Goal: Communication & Community: Answer question/provide support

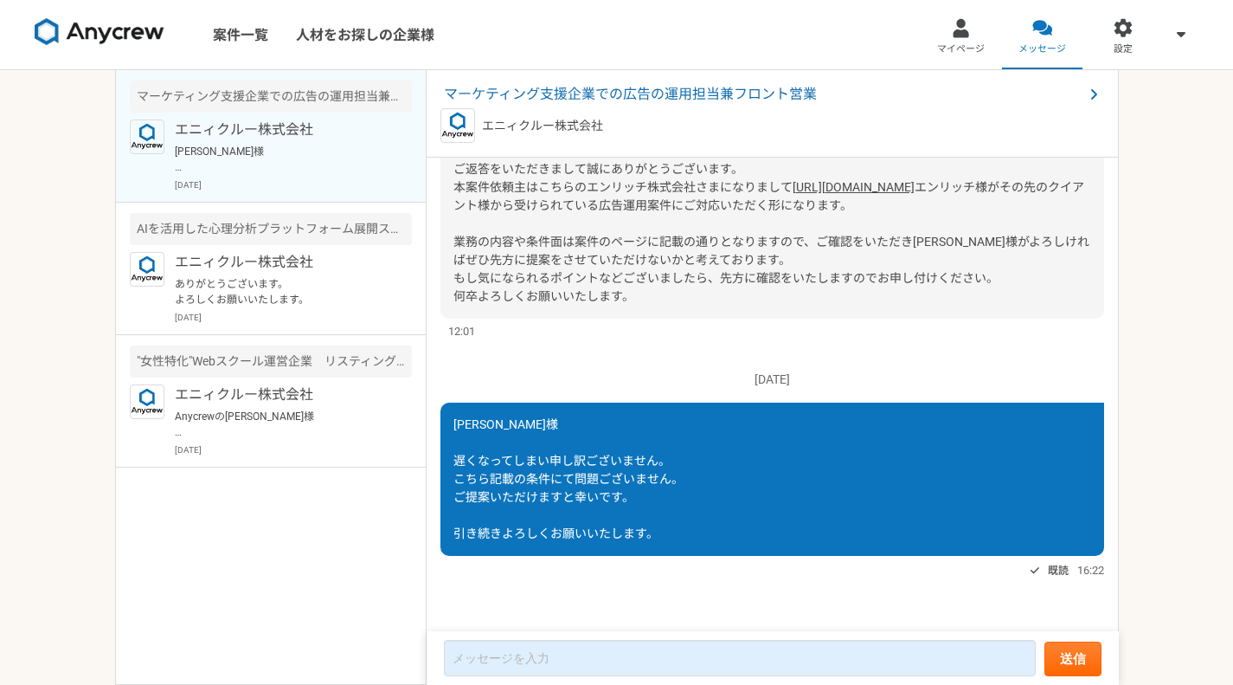
scroll to position [595, 0]
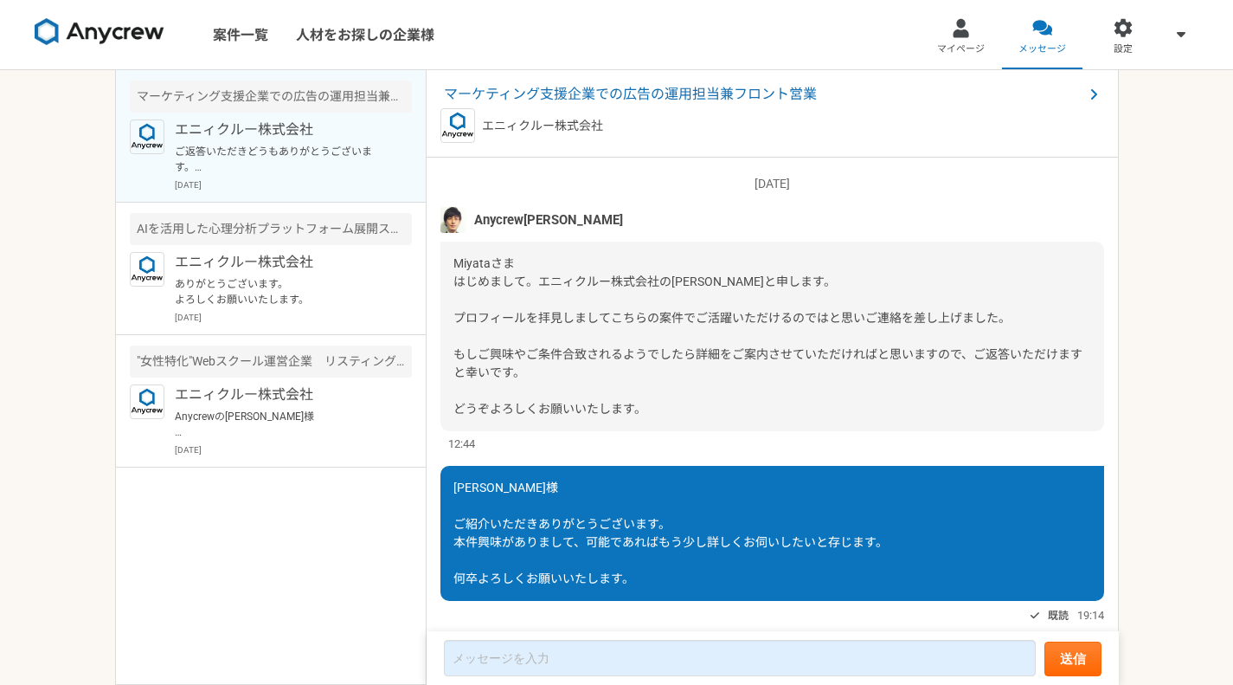
scroll to position [744, 0]
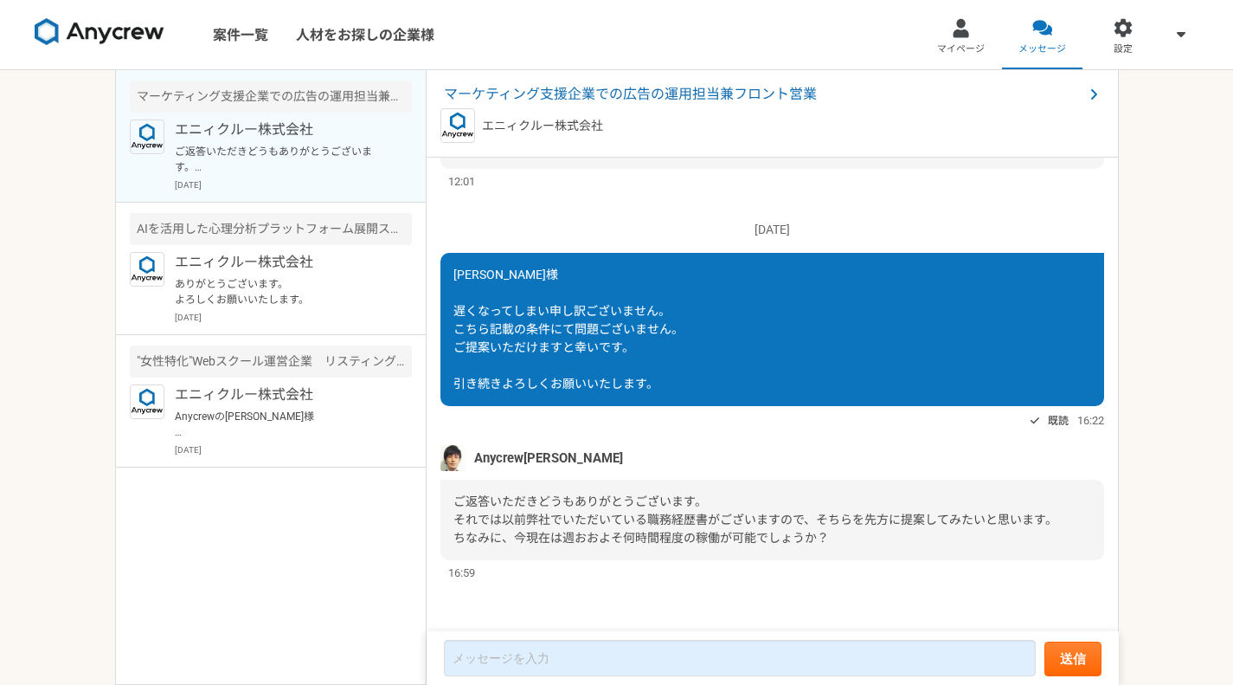
click at [654, 537] on span "ご返答いただきどうもありがとうございます。 それでは以前弊社でいただいている職務経歴書がございますので、そちらを先方に提案してみたいと思います。 ちなみに、今…" at bounding box center [756, 519] width 604 height 50
click at [801, 547] on div "ご返答いただきどうもありがとうございます。 それでは以前弊社でいただいている職務経歴書がございますので、そちらを先方に提案してみたいと思います。 ちなみに、今…" at bounding box center [773, 519] width 664 height 80
click at [842, 531] on div "ご返答いただきどうもありがとうございます。 それでは以前弊社でいただいている職務経歴書がございますので、そちらを先方に提案してみたいと思います。 ちなみに、今…" at bounding box center [773, 519] width 664 height 80
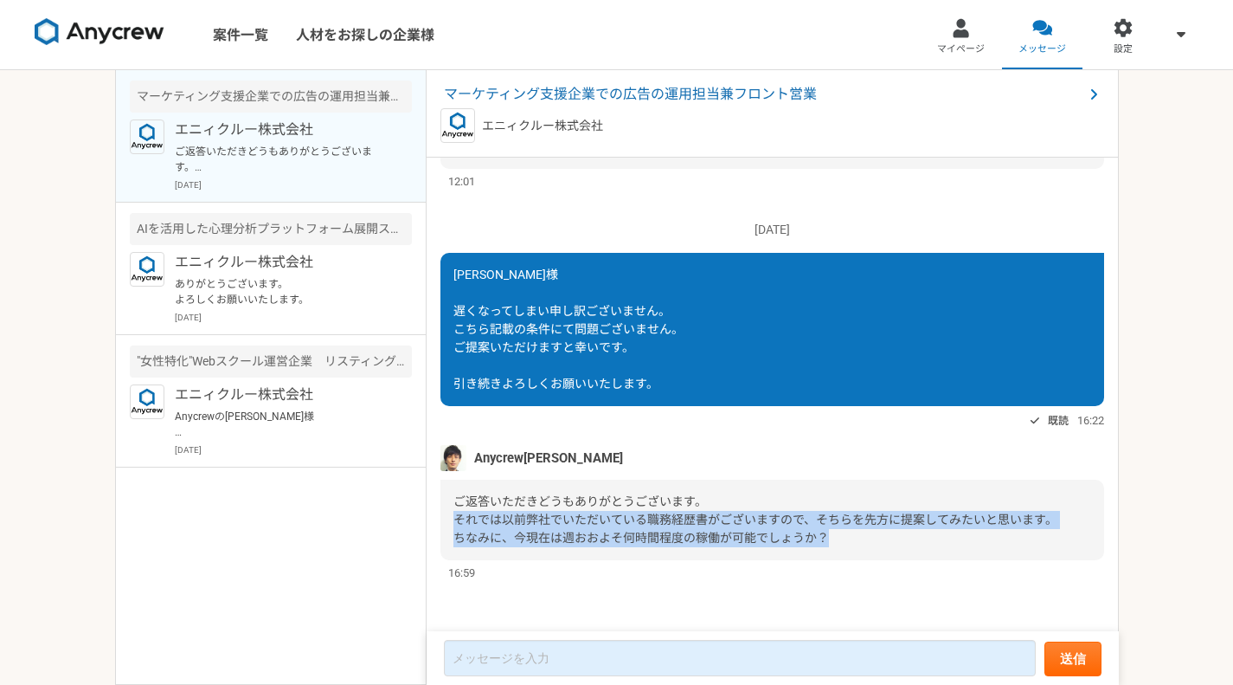
drag, startPoint x: 840, startPoint y: 536, endPoint x: 450, endPoint y: 519, distance: 389.8
click at [450, 519] on div "ご返答いただきどうもありがとうございます。 それでは以前弊社でいただいている職務経歴書がございますので、そちらを先方に提案してみたいと思います。 ちなみに、今…" at bounding box center [773, 519] width 664 height 80
copy span "それでは以前弊社でいただいている職務経歴書がございますので、そちらを先方に提案してみたいと思います。 ちなみに、今現在は週おおよそ何時間程度の稼働が可能でしょ…"
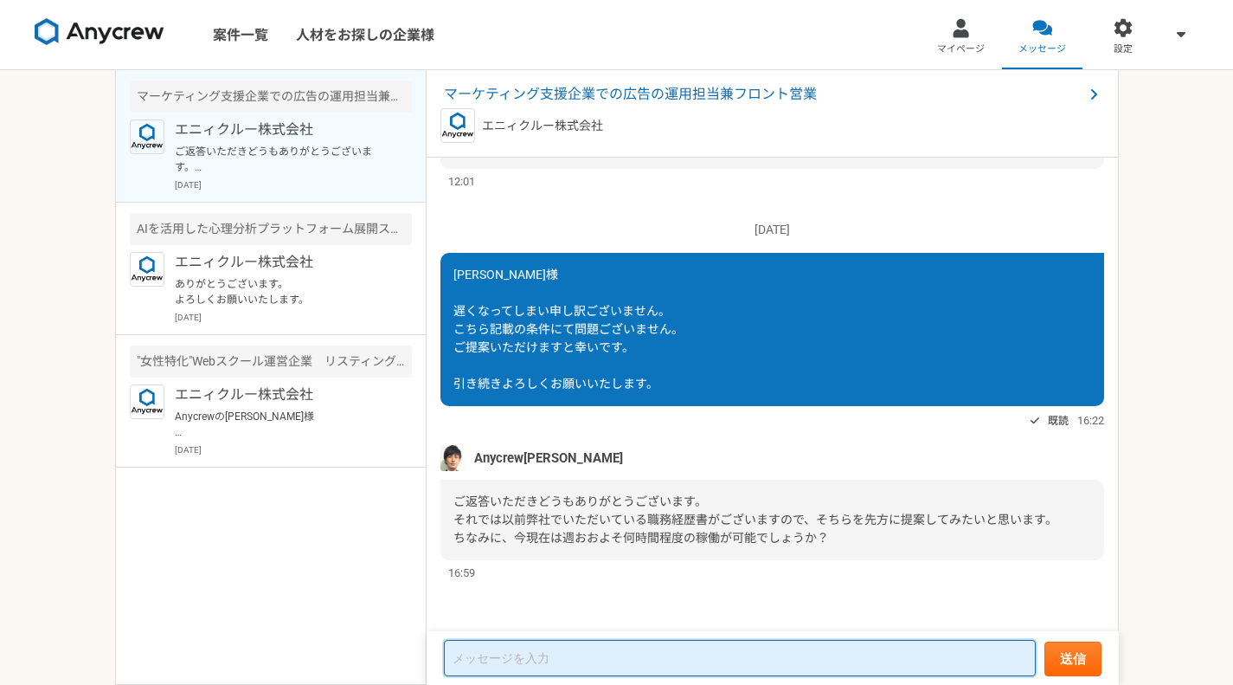
click at [622, 646] on textarea at bounding box center [740, 658] width 592 height 36
type textarea "あ"
type textarea "＠"
type textarea "た"
type textarea "あ"
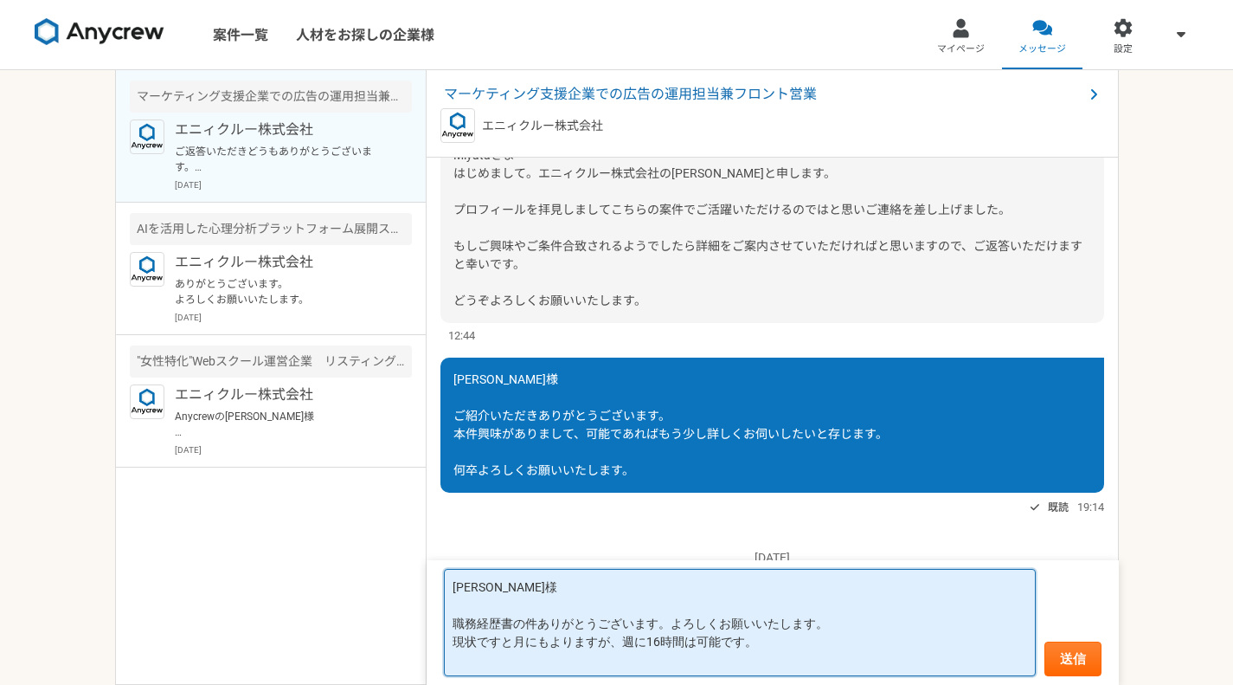
scroll to position [52, 0]
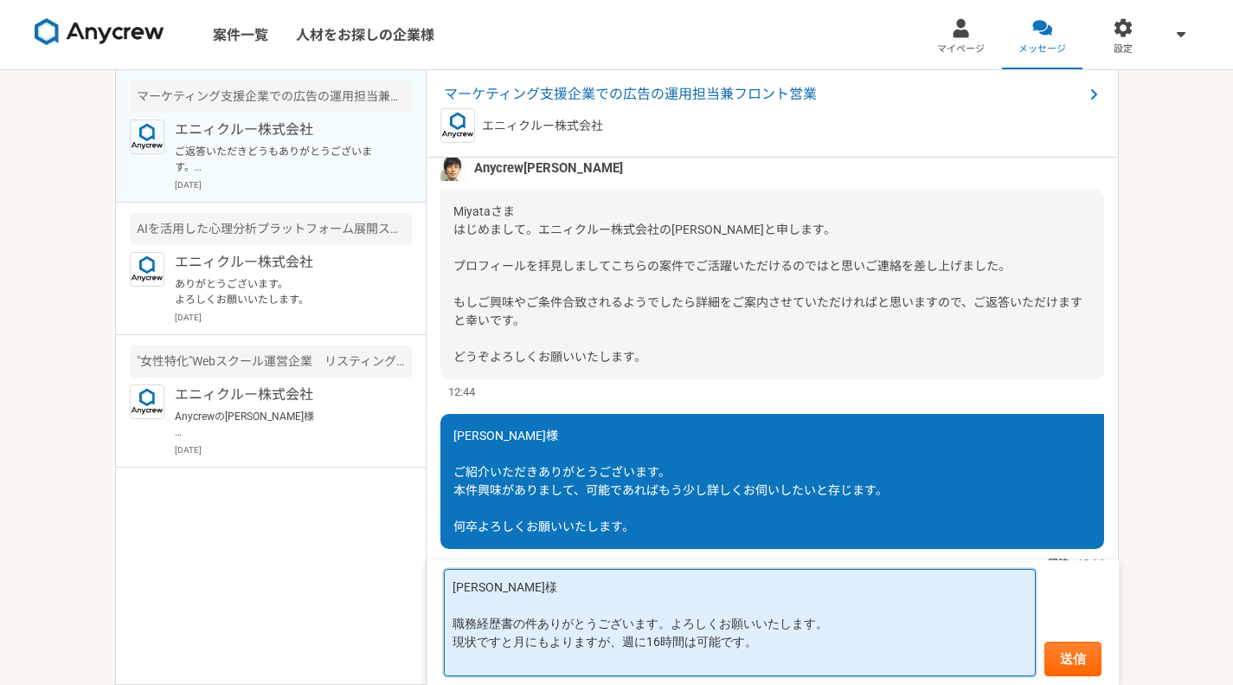
type textarea "田村様 職務経歴書の件ありがとうございます。よろしくお願いいたします。 現状ですと月にもよりますが、週に16時間は可能です。"
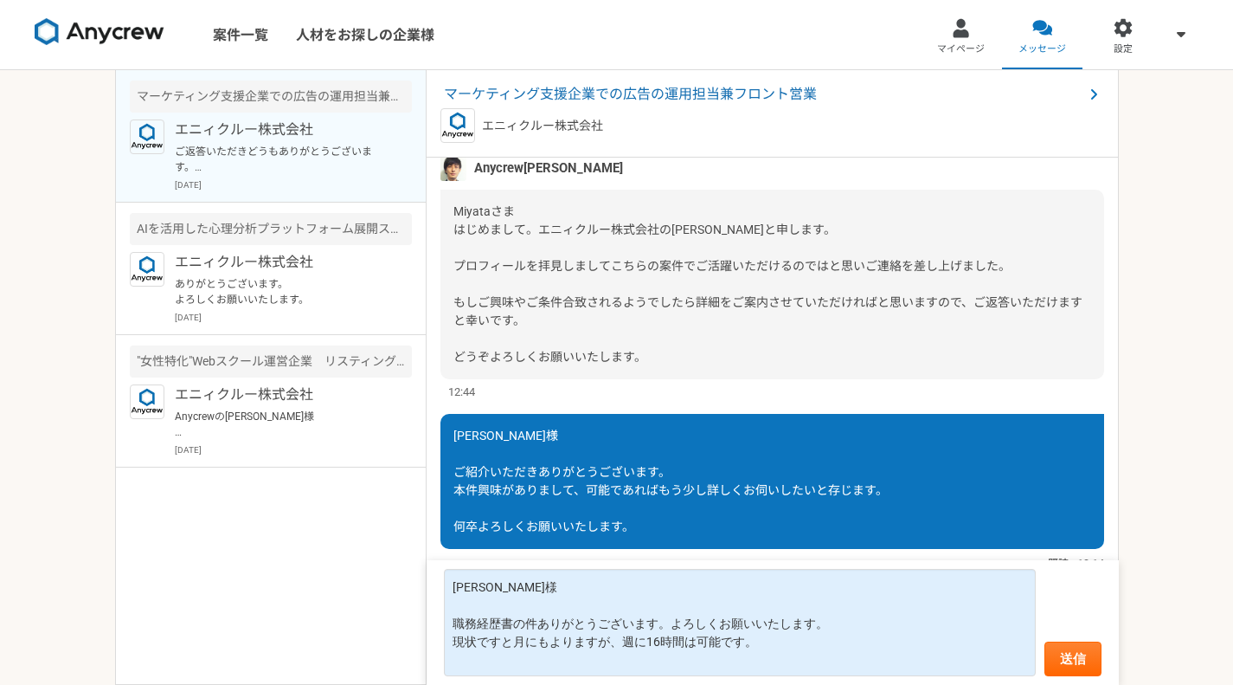
click at [587, 112] on div "エニィクルー株式会社" at bounding box center [773, 125] width 664 height 35
click at [594, 102] on span "マーケティング支援企業での広告の運用担当兼フロント営業" at bounding box center [764, 94] width 640 height 21
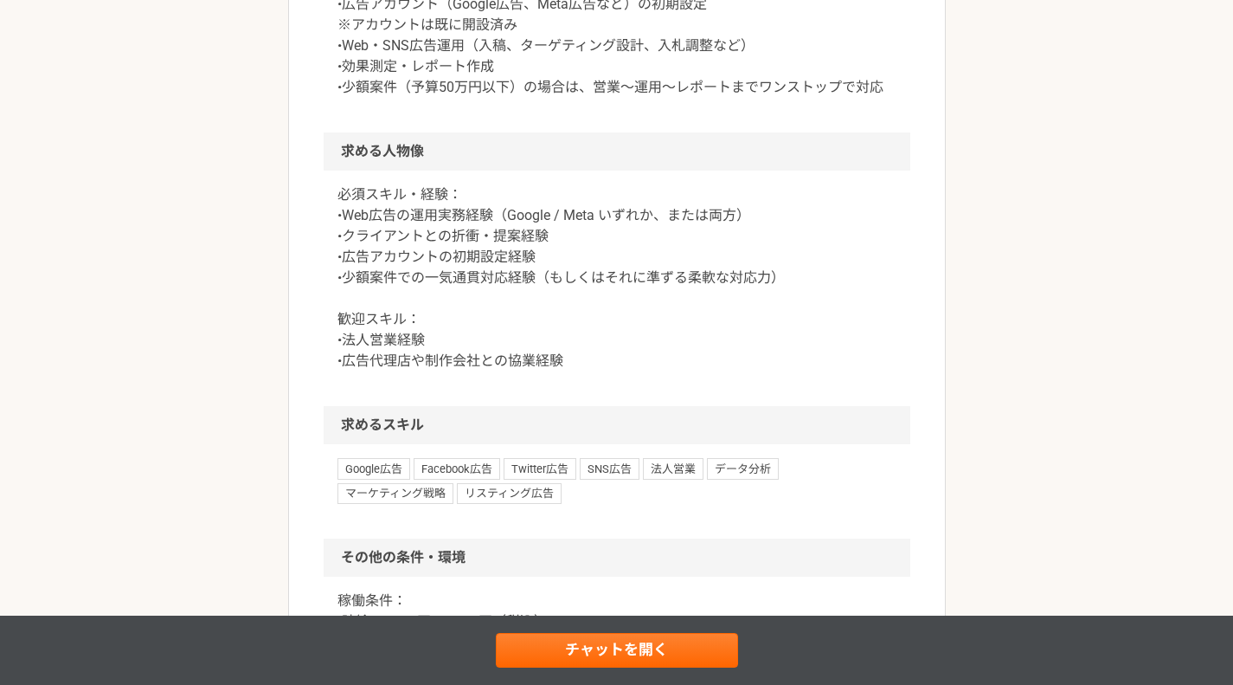
scroll to position [952, 0]
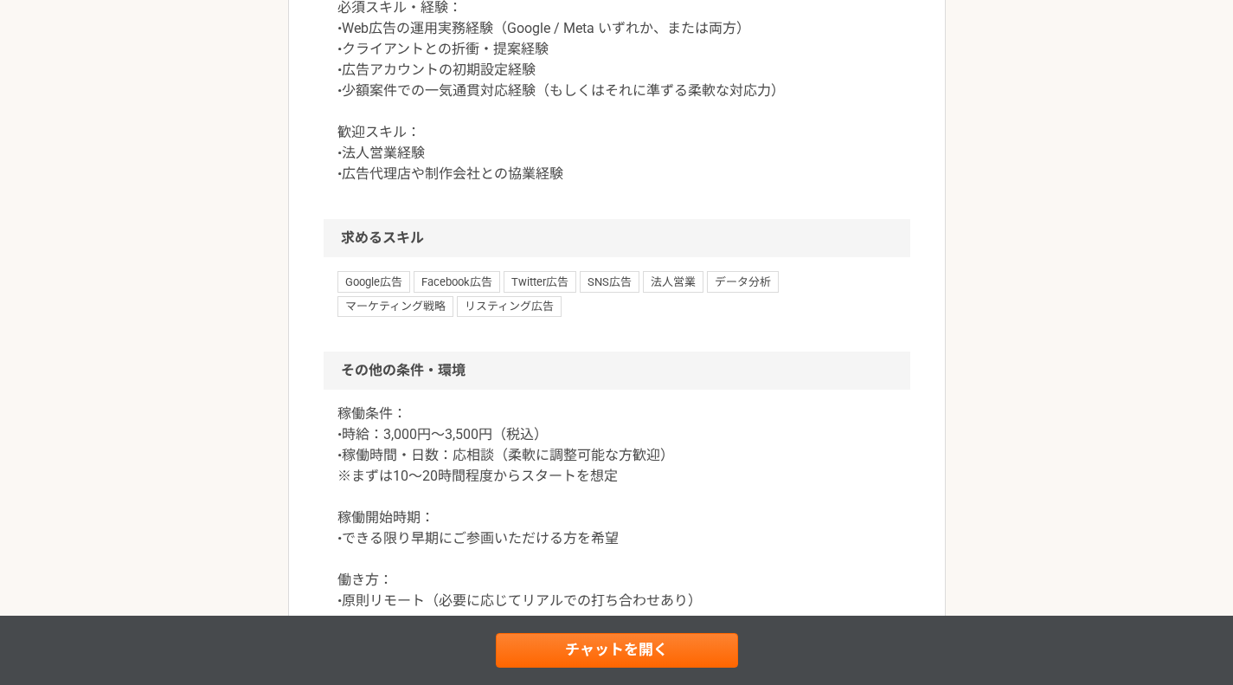
click at [479, 476] on p "稼働条件： •時給：3,000円〜3,500円（税込） •稼働時間・日数：応相談（柔軟に調整可能な方歓迎） ※まずは10〜20時間程度からスタートを想定 稼働…" at bounding box center [617, 507] width 559 height 208
click at [450, 466] on p "稼働条件： •時給：3,000円〜3,500円（税込） •稼働時間・日数：応相談（柔軟に調整可能な方歓迎） ※まずは10〜20時間程度からスタートを想定 稼働…" at bounding box center [617, 507] width 559 height 208
click at [523, 461] on p "稼働条件： •時給：3,000円〜3,500円（税込） •稼働時間・日数：応相談（柔軟に調整可能な方歓迎） ※まずは10〜20時間程度からスタートを想定 稼働…" at bounding box center [617, 507] width 559 height 208
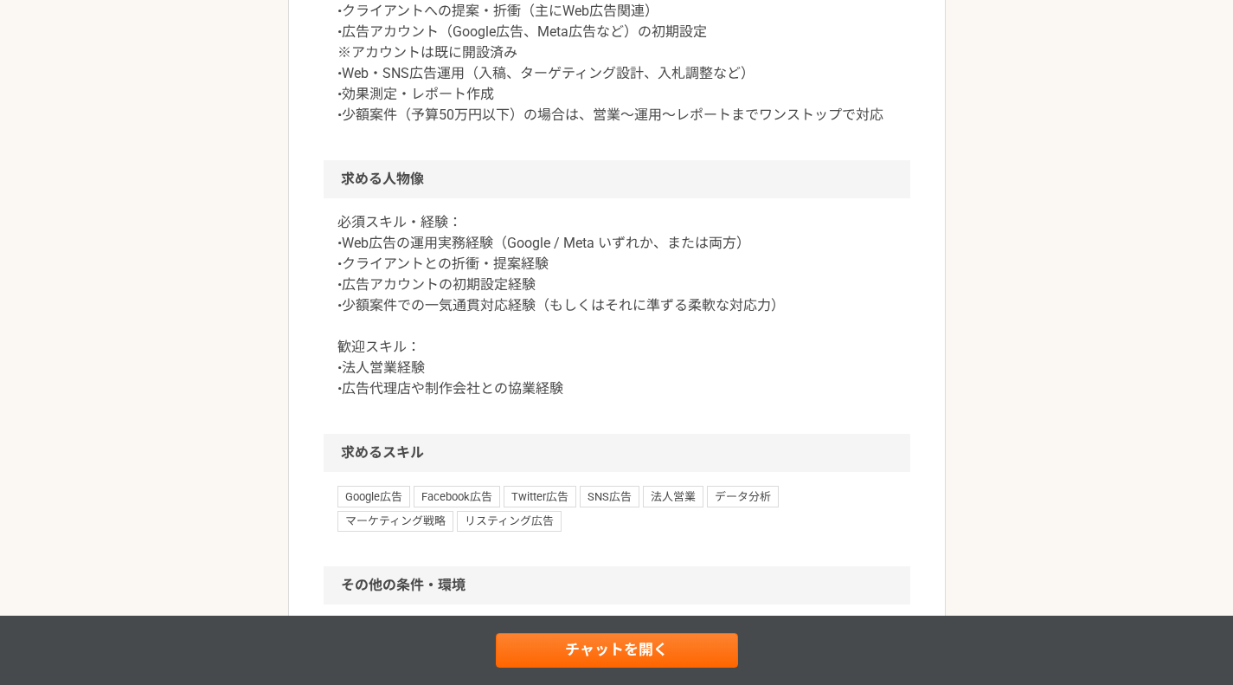
scroll to position [692, 0]
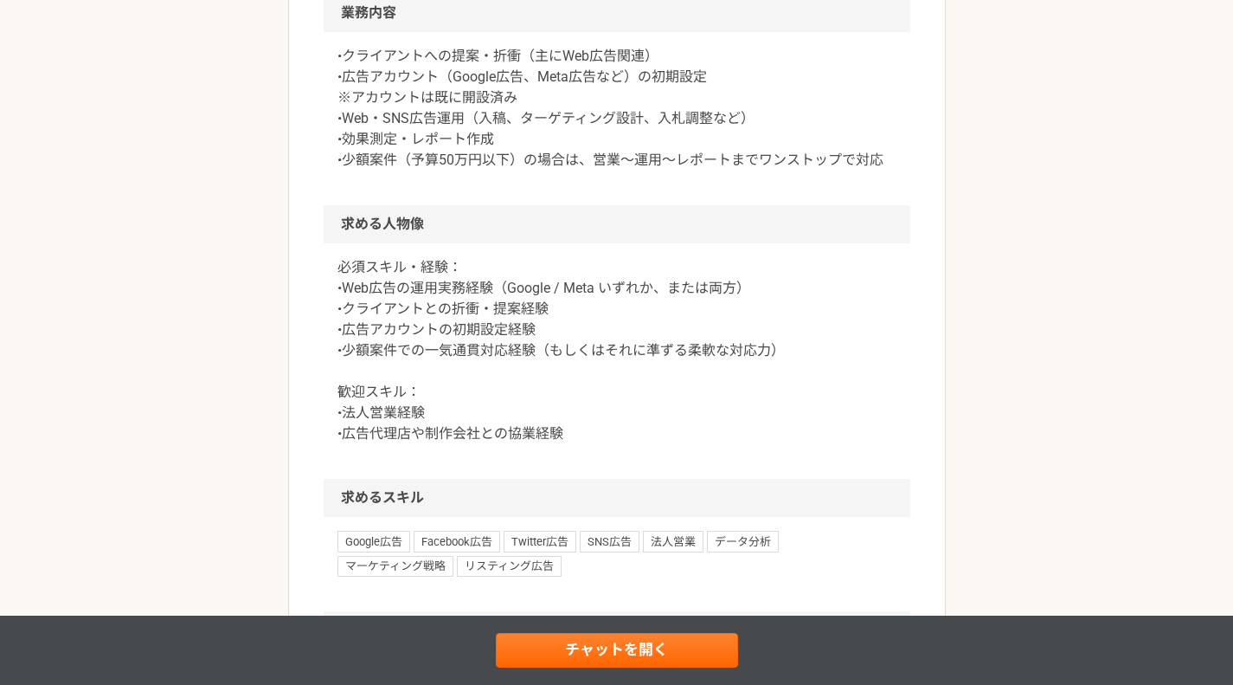
click at [489, 312] on p "必須スキル・経験： •Web広告の運用実務経験（Google / Meta いずれか、または両方） •クライアントとの折衝・提案経験 •広告アカウントの初期設…" at bounding box center [617, 350] width 559 height 187
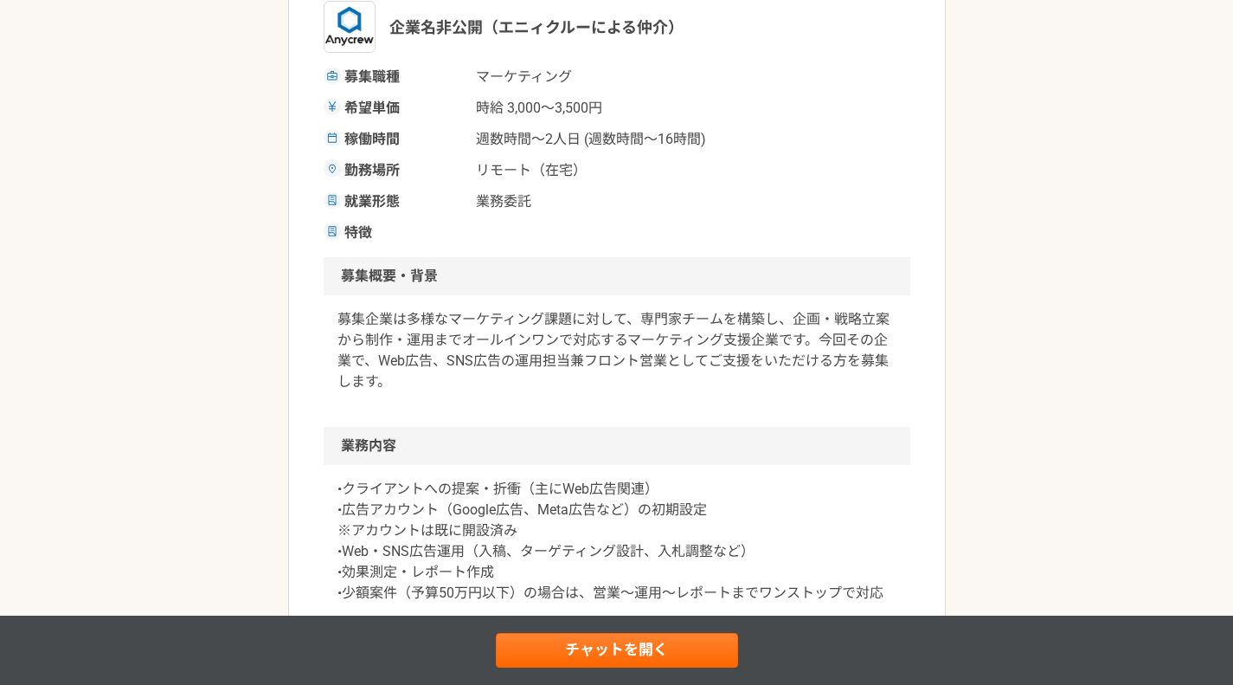
scroll to position [87, 0]
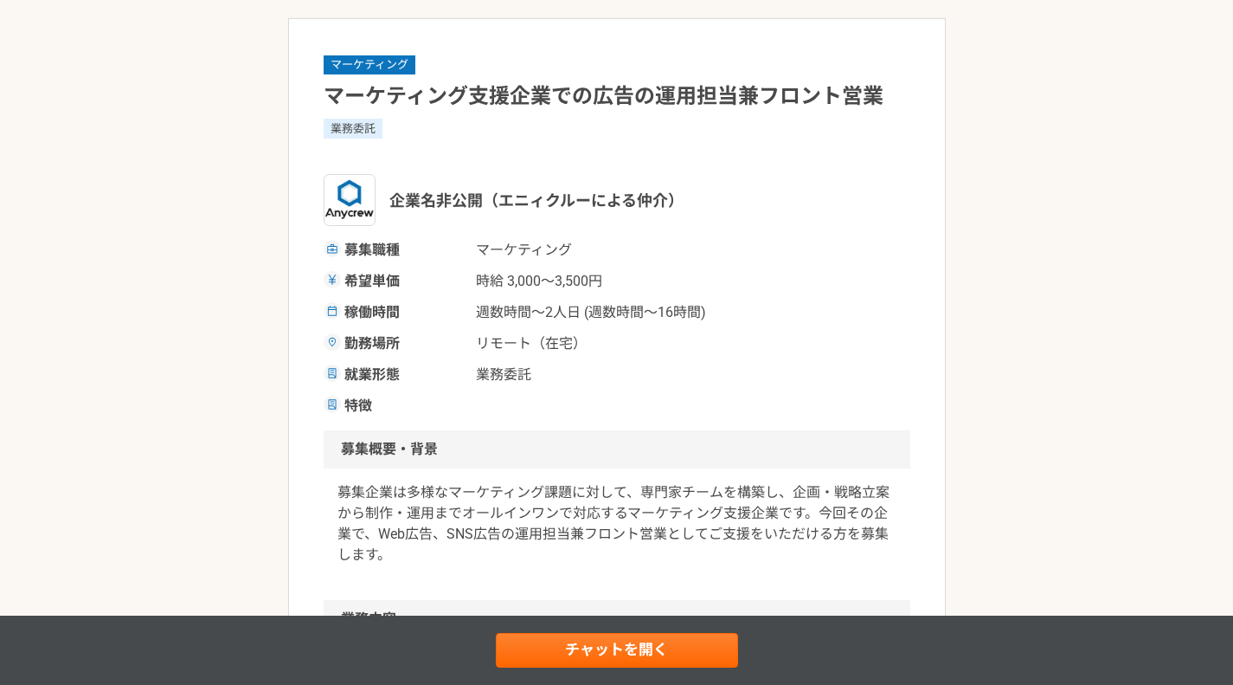
click at [602, 303] on span "週数時間〜2人日 (週数時間〜16時間)" at bounding box center [591, 312] width 230 height 21
click at [846, 306] on div "稼働時間 週数時間〜2人日 (週数時間〜16時間)" at bounding box center [617, 312] width 587 height 21
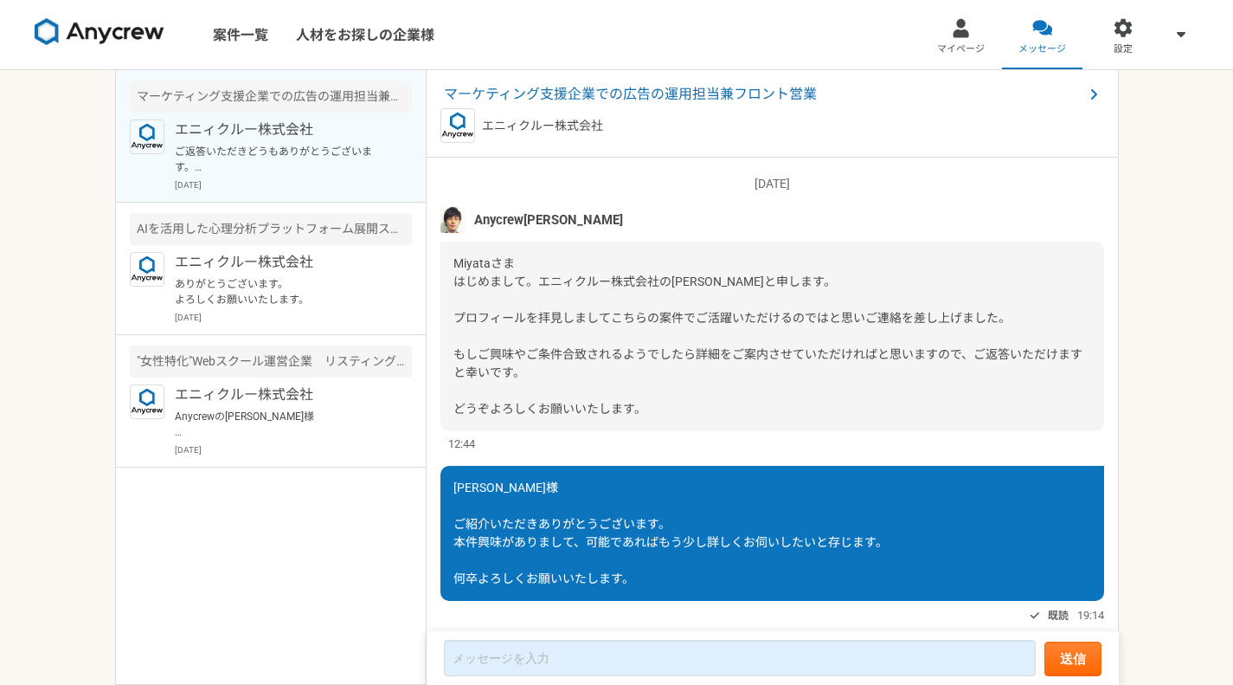
scroll to position [744, 0]
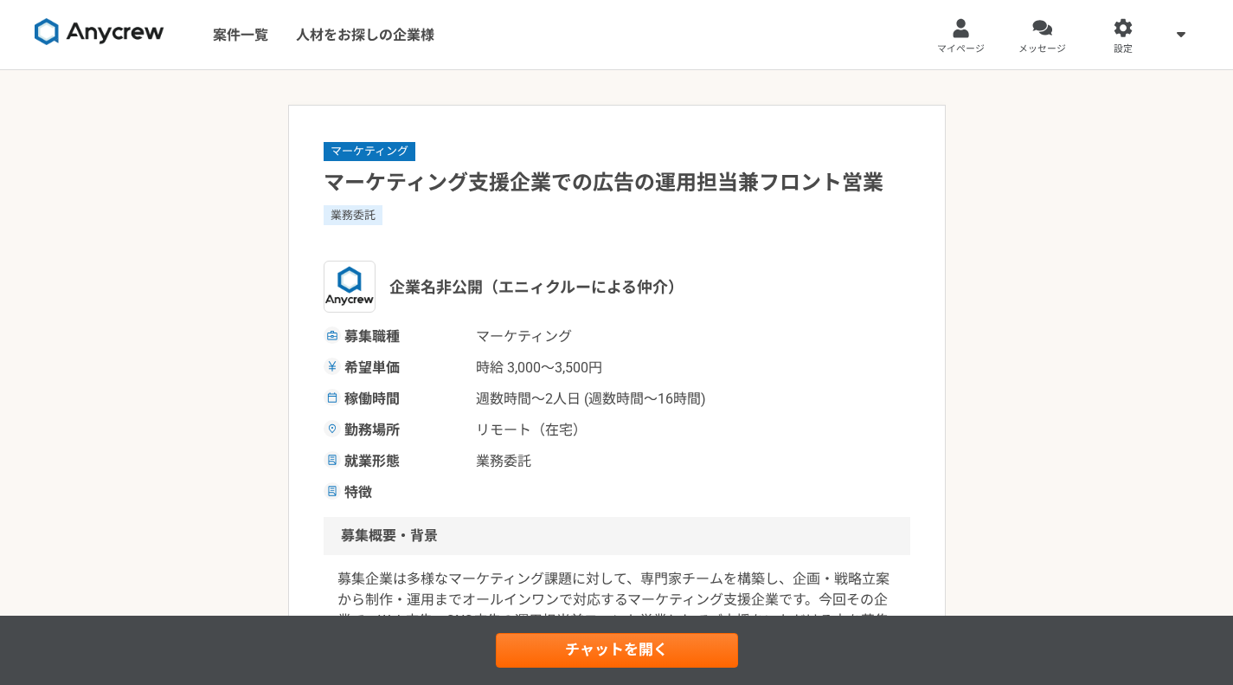
drag, startPoint x: 579, startPoint y: 518, endPoint x: 640, endPoint y: 484, distance: 69.8
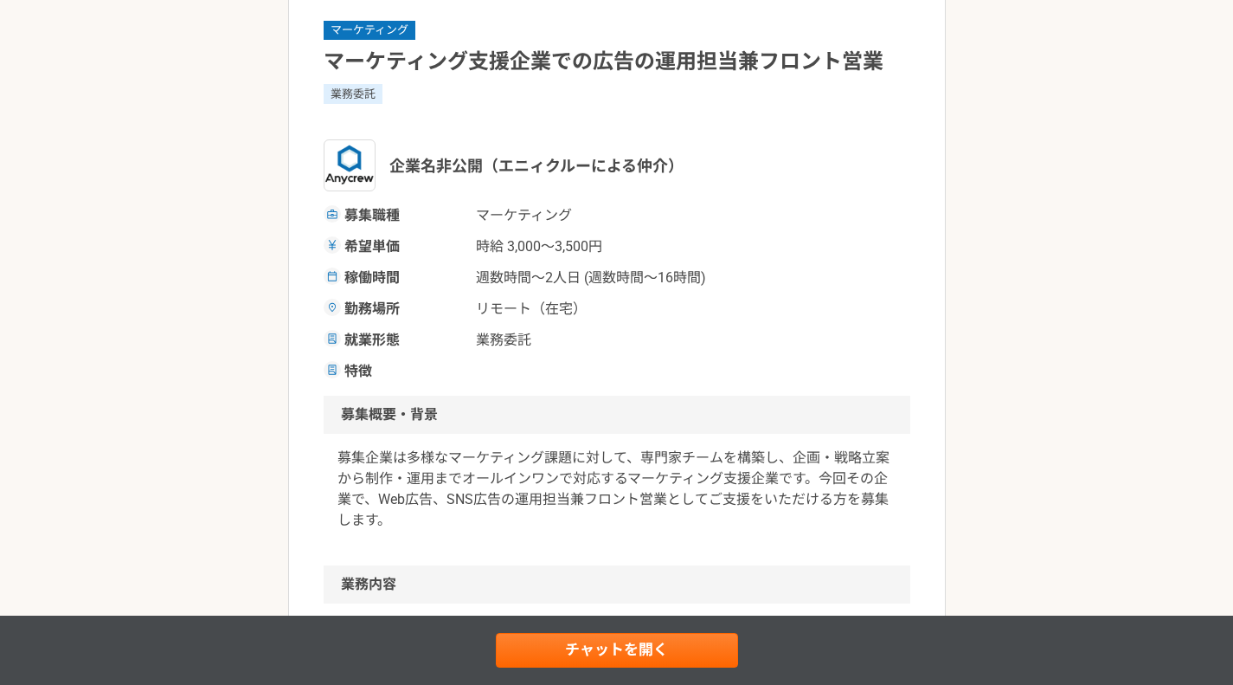
scroll to position [260, 0]
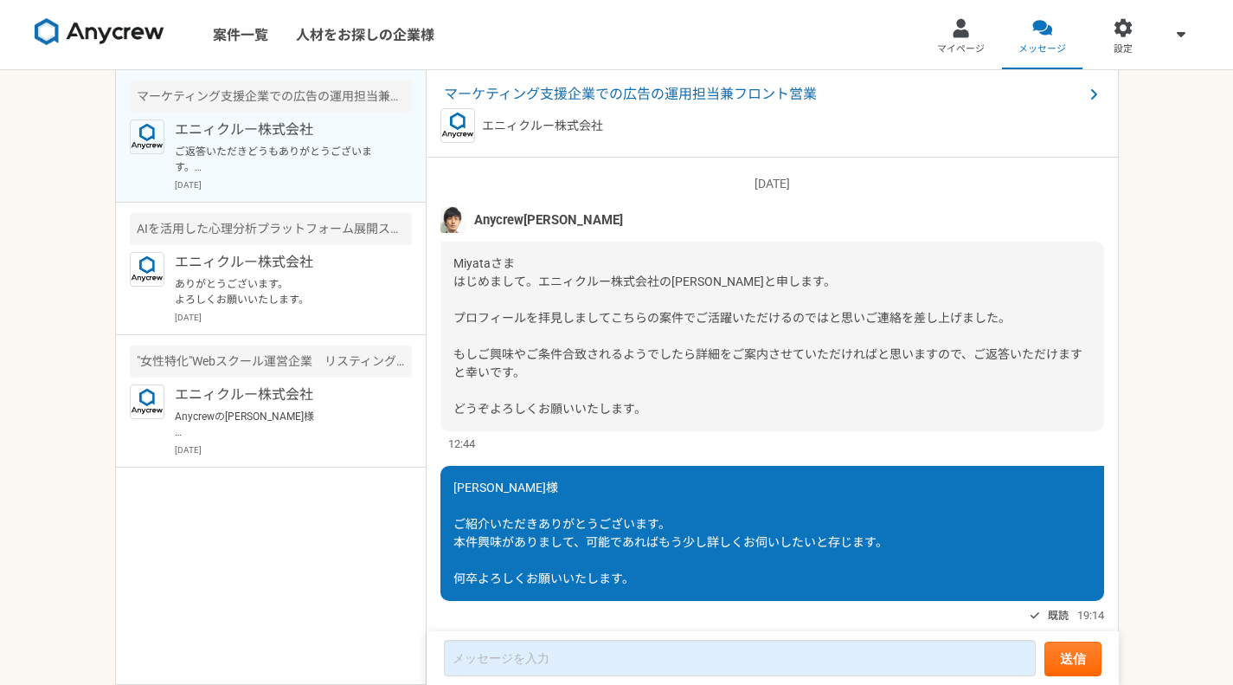
scroll to position [744, 0]
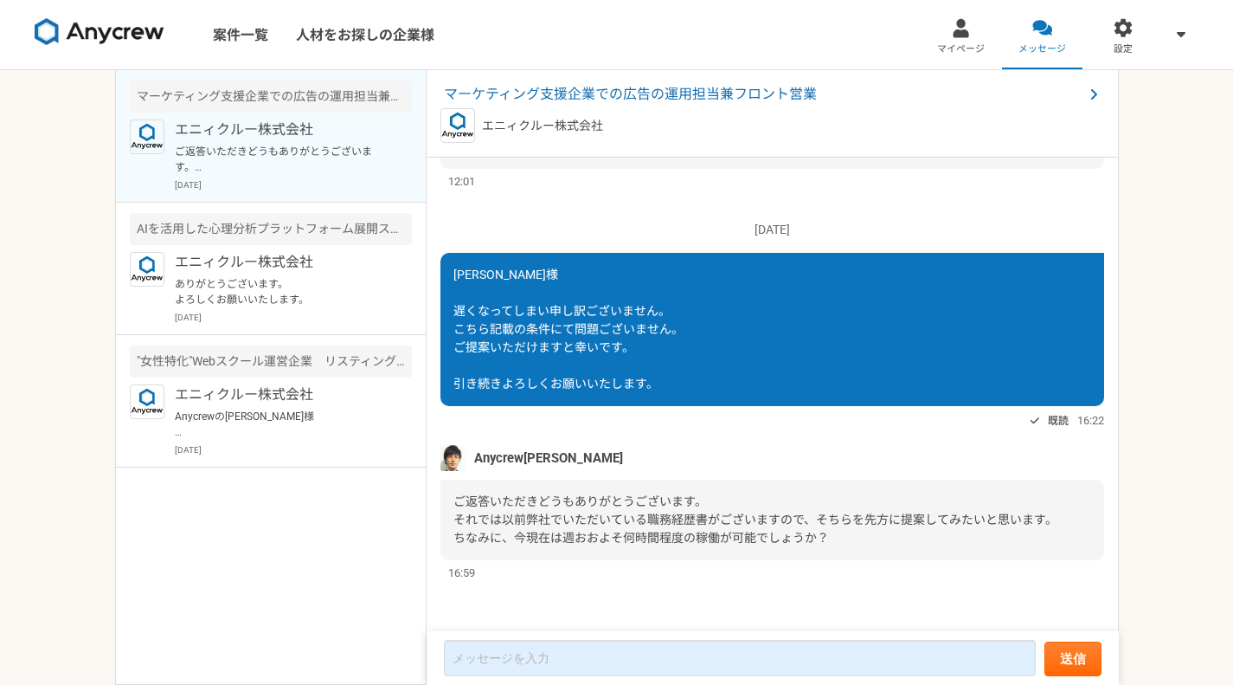
click at [533, 677] on form "送信" at bounding box center [773, 658] width 692 height 54
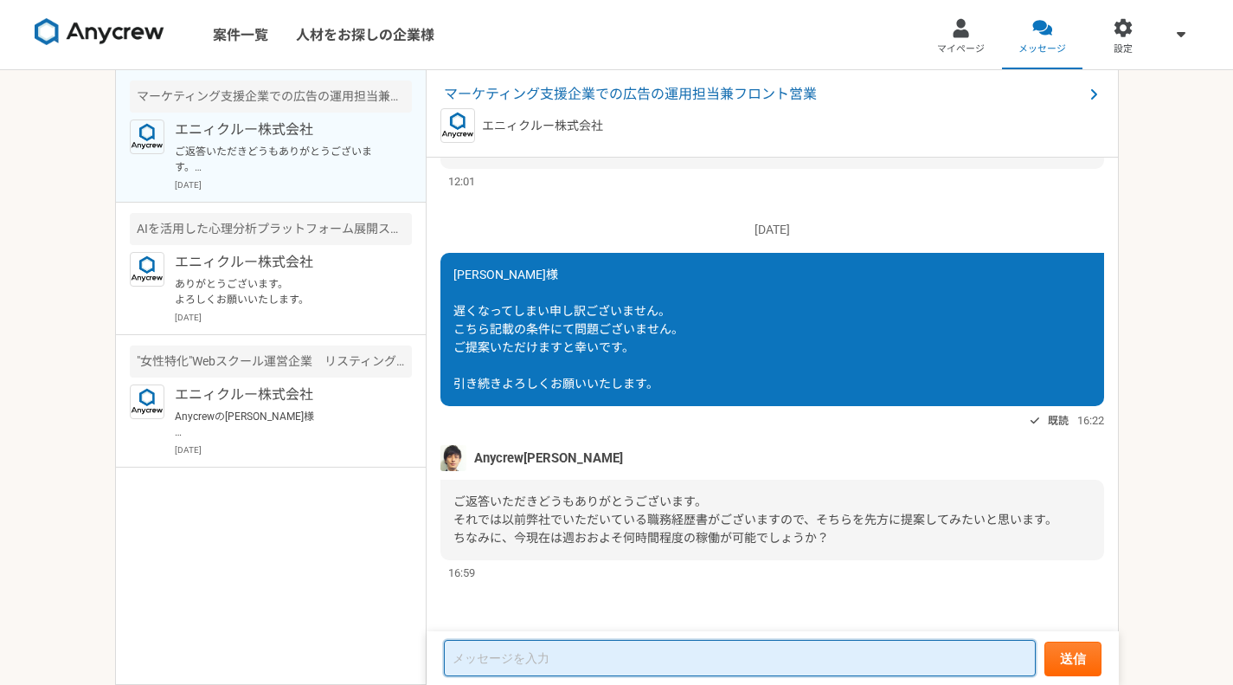
click at [565, 661] on textarea at bounding box center [740, 658] width 592 height 36
type textarea "あ"
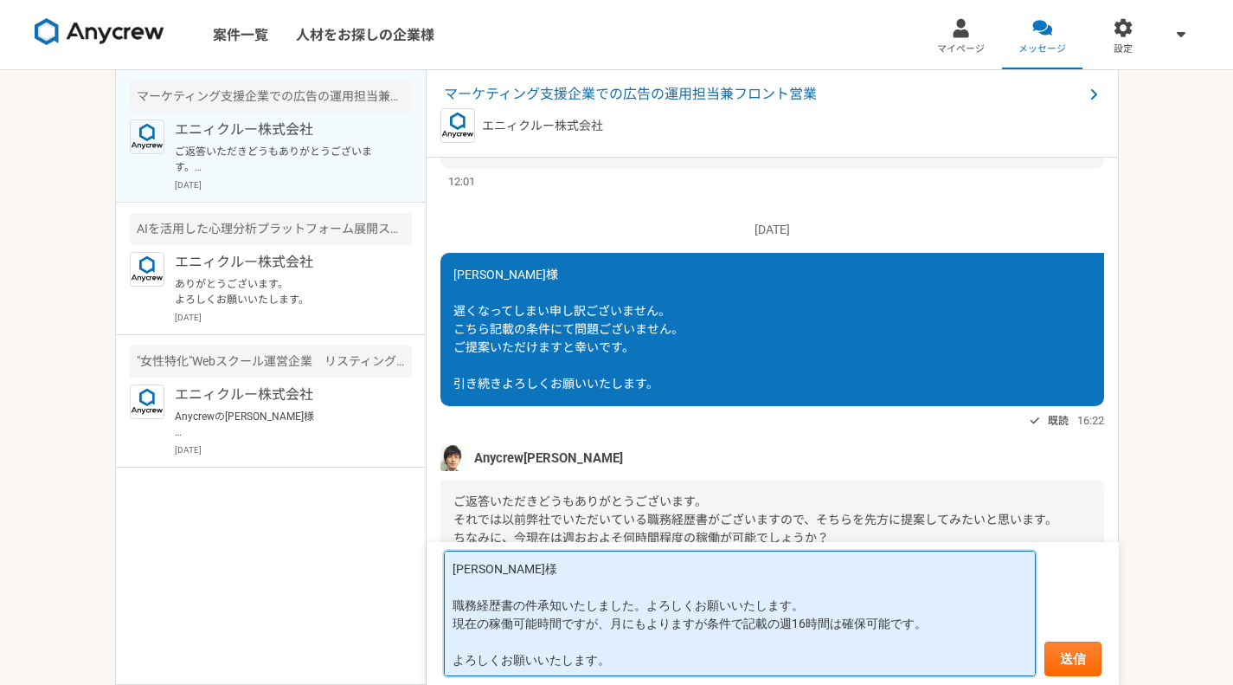
type textarea "田村様 職務経歴書の件承知いたしました。よろしくお願いいたします。 現在の稼働可能時間ですが、月にもよりますが条件で記載の週16時間は確保可能です。 よろしく…"
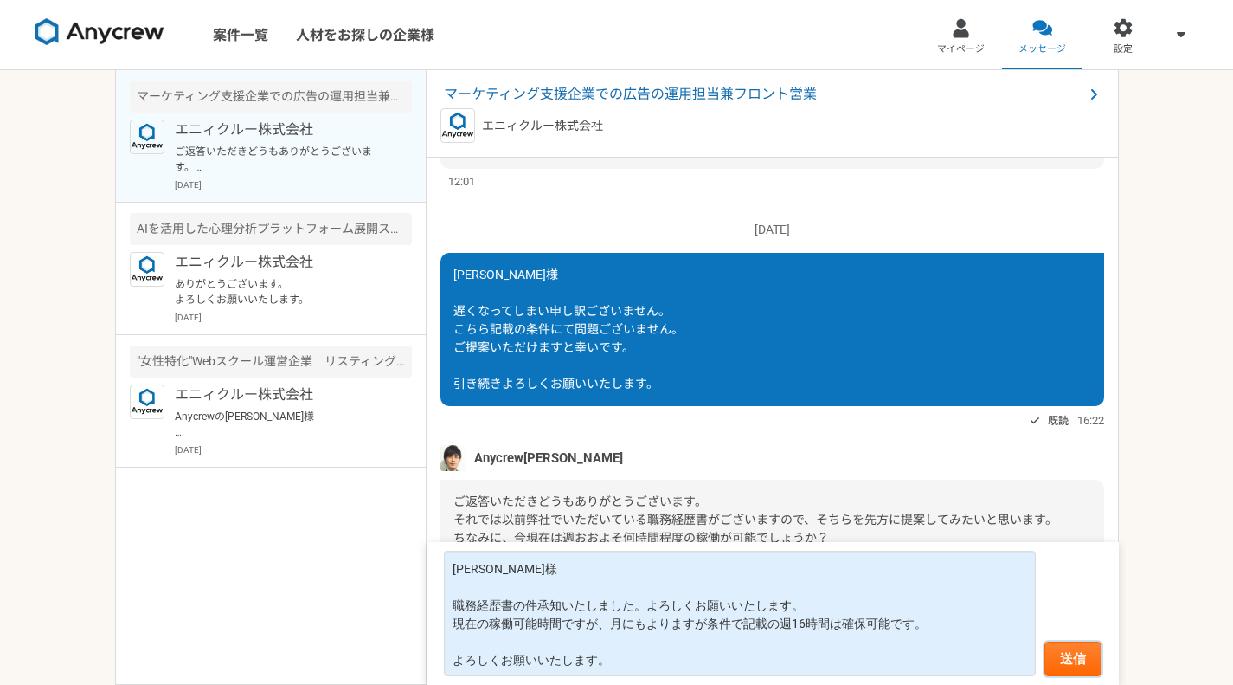
click at [1071, 660] on button "送信" at bounding box center [1073, 658] width 57 height 35
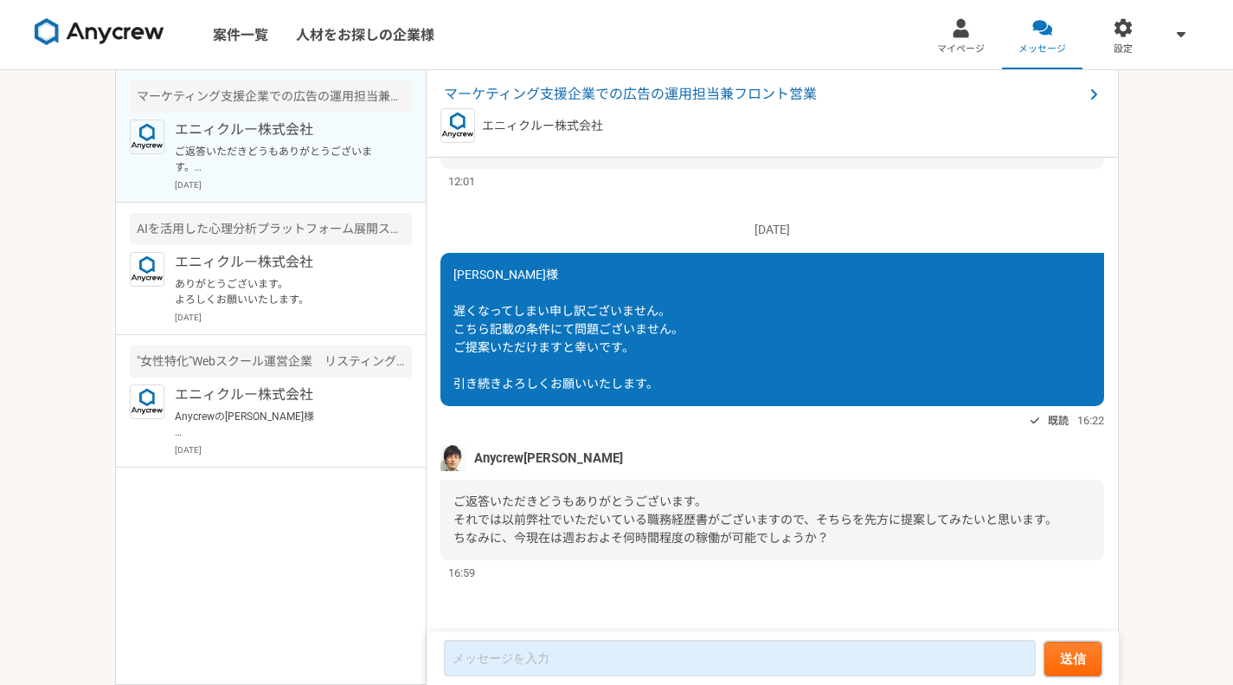
scroll to position [914, 0]
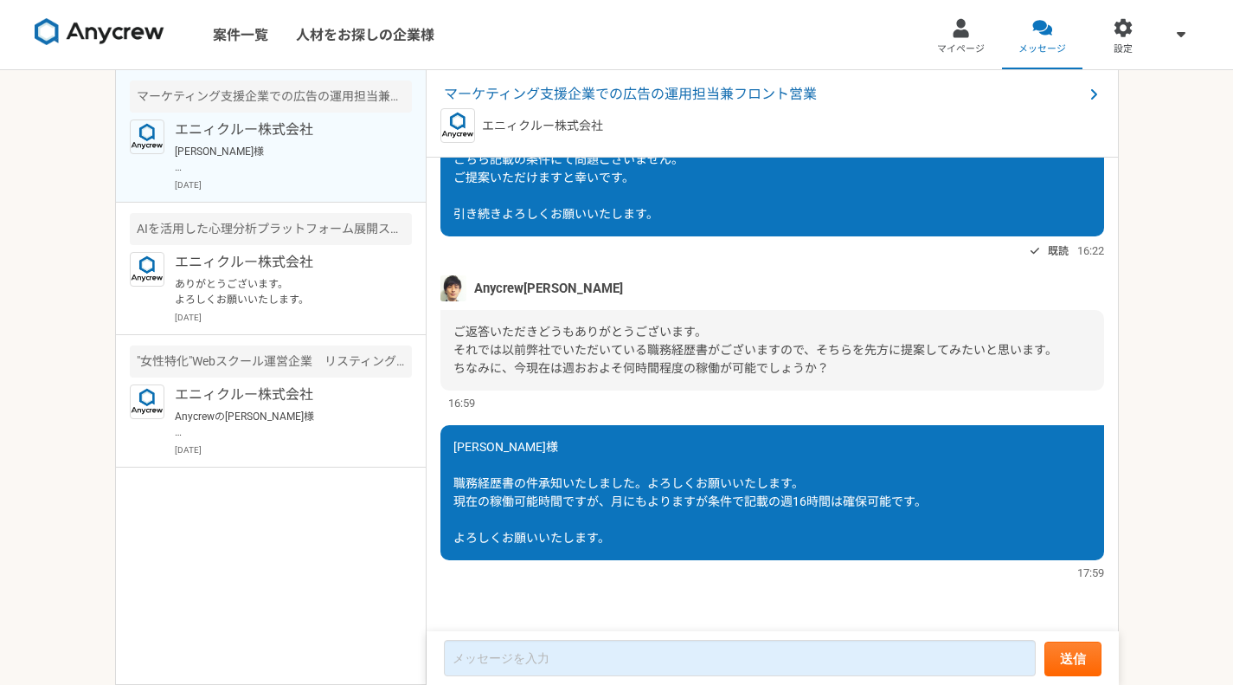
click at [273, 557] on div "マーケティング支援企業での広告の運用担当兼フロント営業 エニィクルー株式会社 田村様 職務経歴書の件承知いたしました。よろしくお願いいたします。 現在の稼働可…" at bounding box center [271, 377] width 312 height 614
